Goal: Task Accomplishment & Management: Use online tool/utility

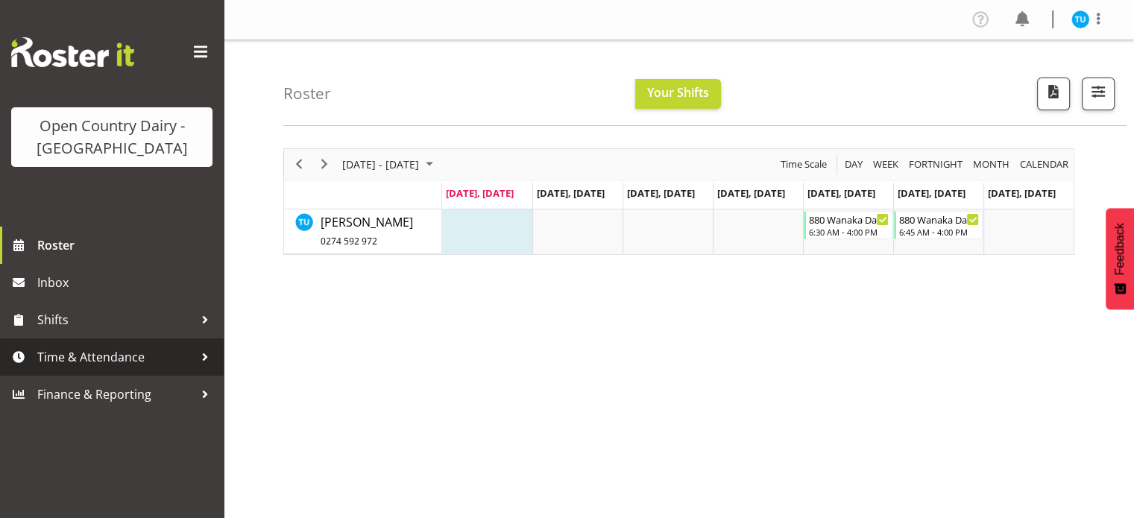
click at [121, 349] on span "Time & Attendance" at bounding box center [115, 357] width 157 height 22
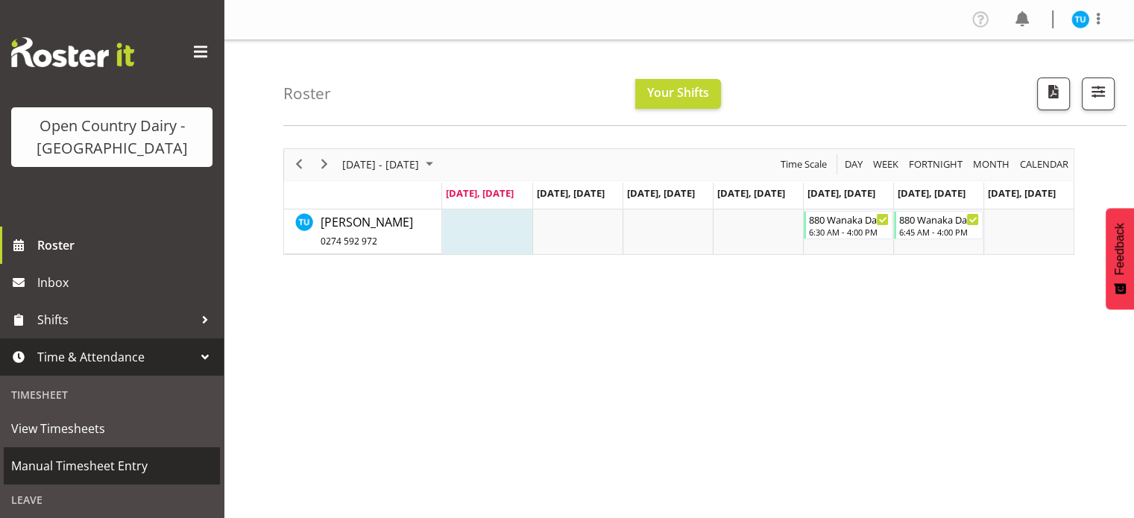
click at [98, 467] on span "Manual Timesheet Entry" at bounding box center [111, 466] width 201 height 22
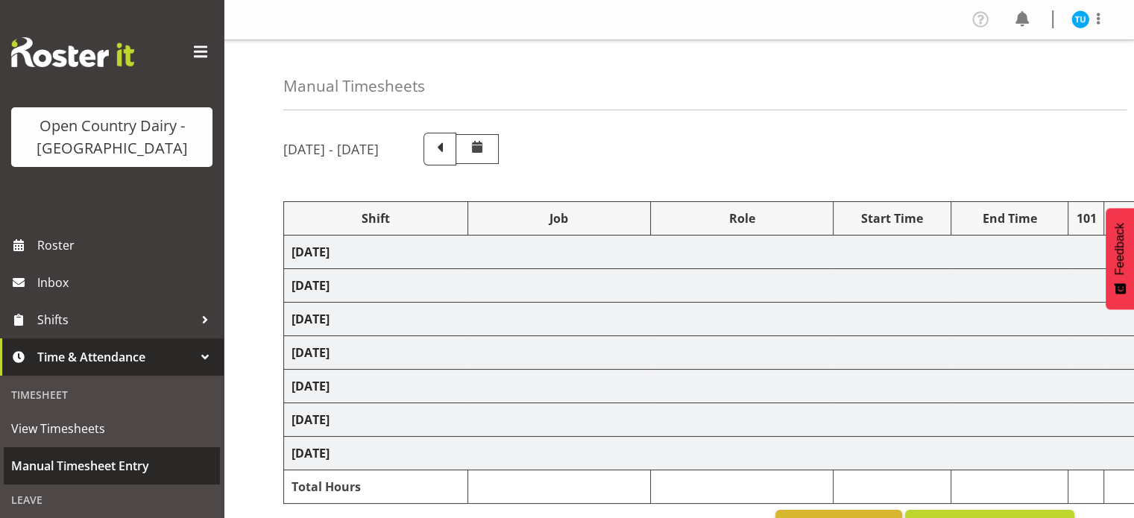
select select "59704"
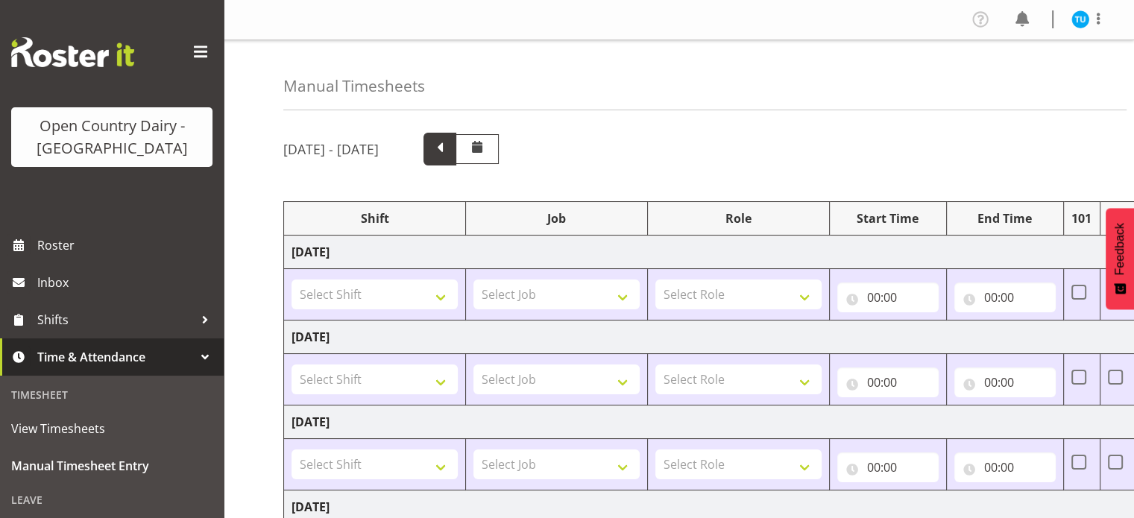
click at [450, 145] on span at bounding box center [439, 147] width 19 height 19
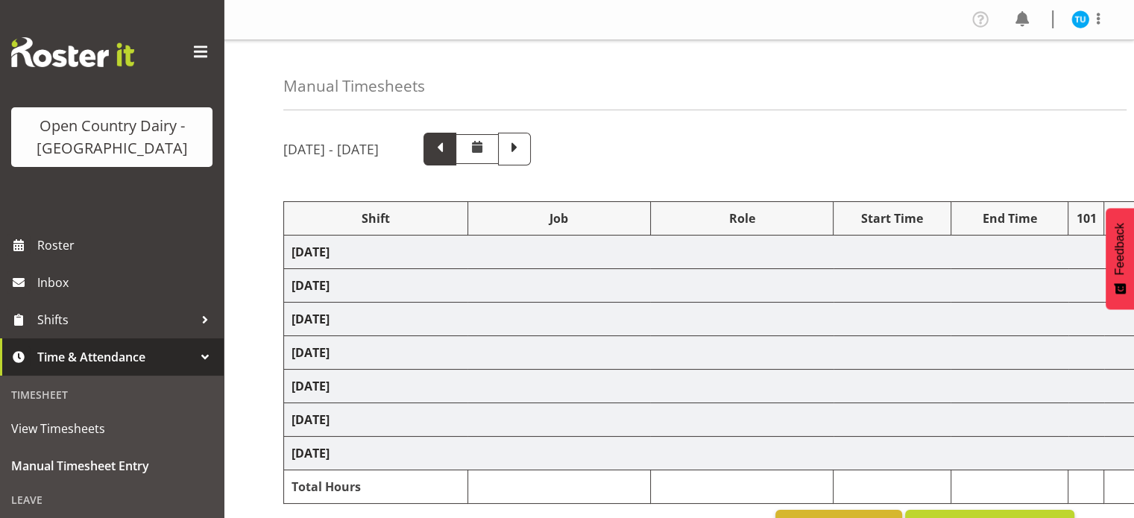
select select "59704"
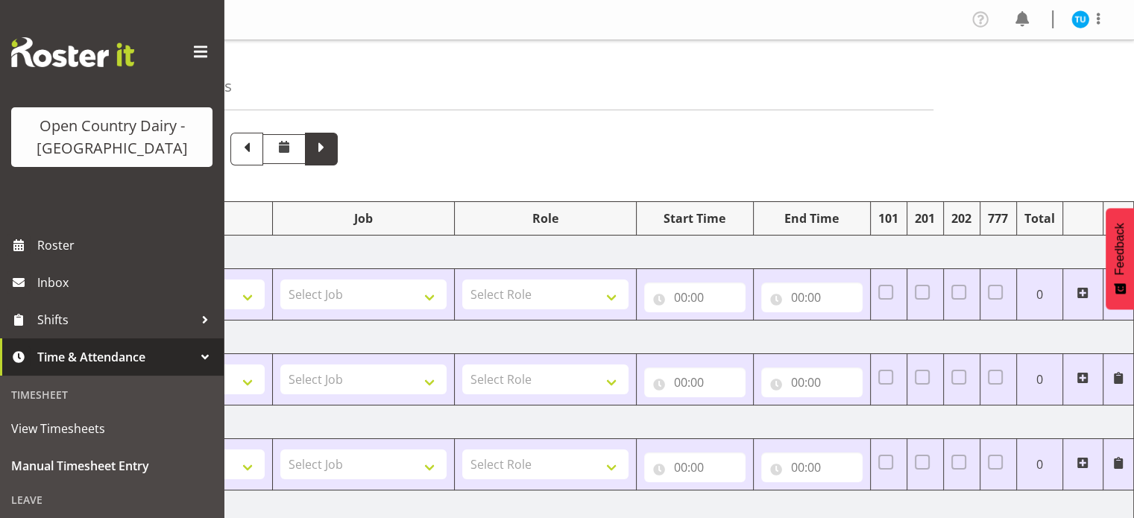
click at [331, 151] on span at bounding box center [321, 147] width 19 height 19
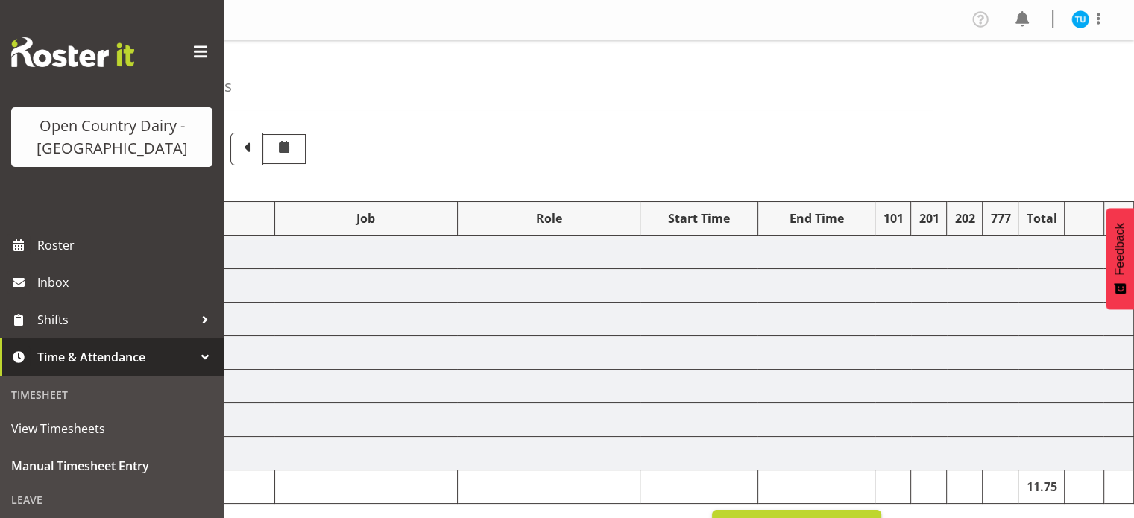
select select "59704"
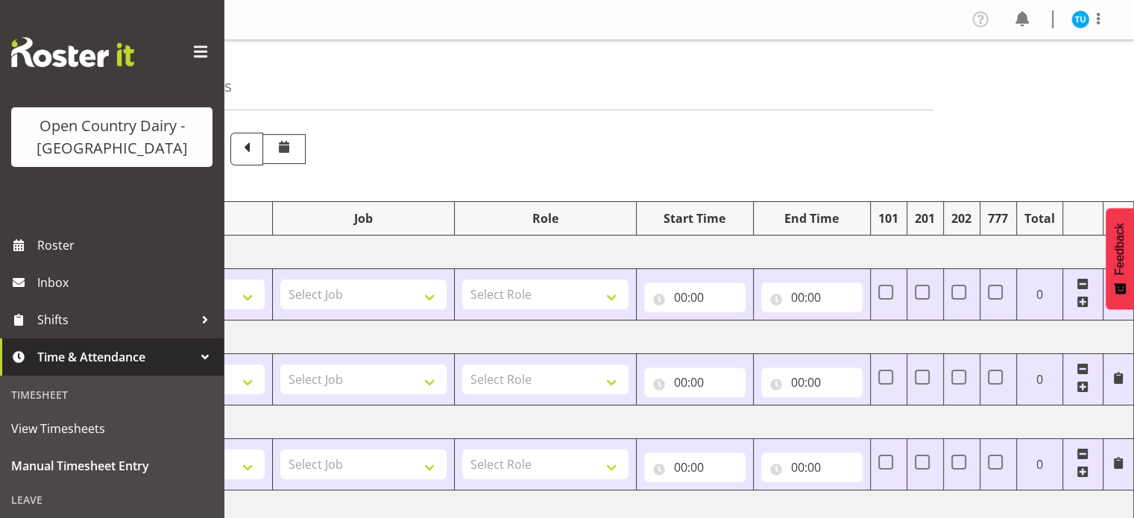
scroll to position [453, 0]
